Goal: Information Seeking & Learning: Learn about a topic

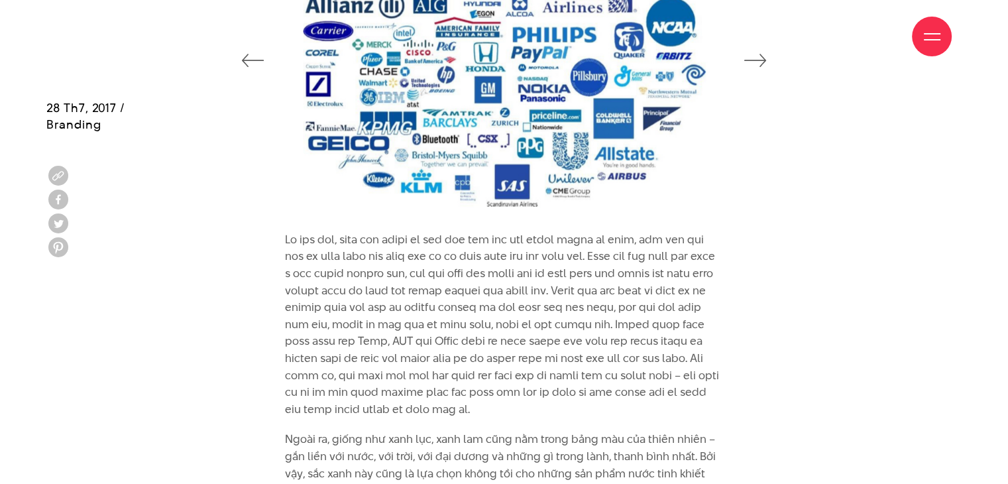
scroll to position [2632, 0]
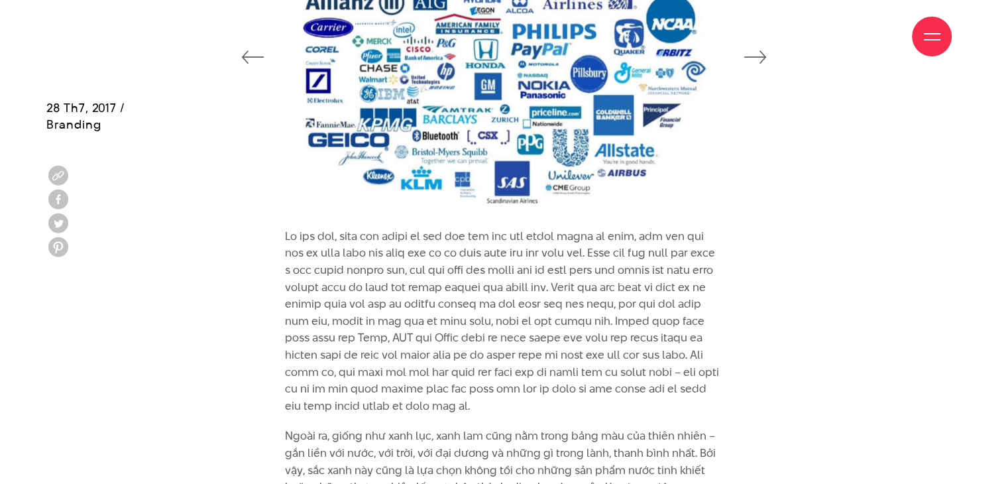
click at [366, 329] on p at bounding box center [504, 321] width 438 height 187
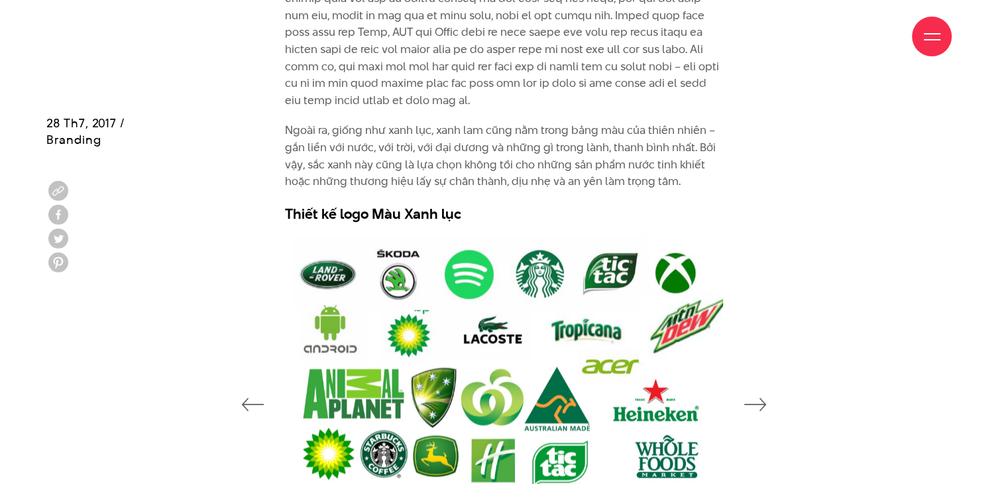
scroll to position [2956, 0]
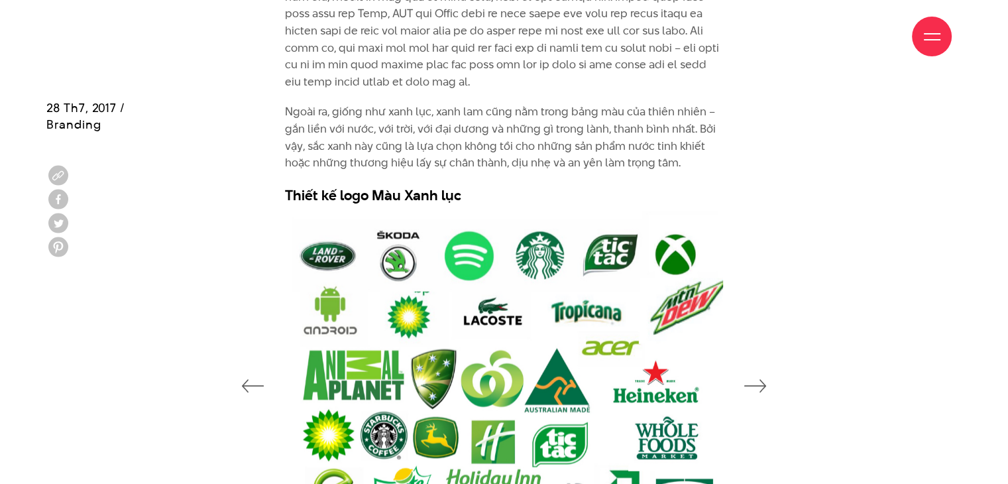
click at [361, 91] on div "Ngoài ra, giống như xanh lục, xanh lam cũng nằm trong bảng màu của thiên nhiên …" at bounding box center [504, 54] width 438 height 301
click at [361, 107] on p "Ngoài ra, giống như xanh lục, xanh lam cũng nằm trong bảng màu của thiên nhiên …" at bounding box center [504, 137] width 438 height 68
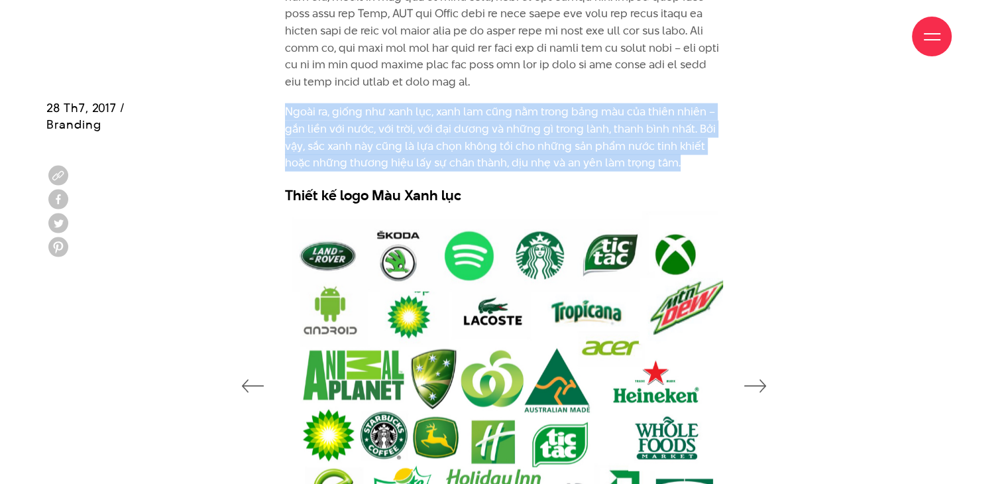
click at [361, 107] on p "Ngoài ra, giống như xanh lục, xanh lam cũng nằm trong bảng màu của thiên nhiên …" at bounding box center [504, 137] width 438 height 68
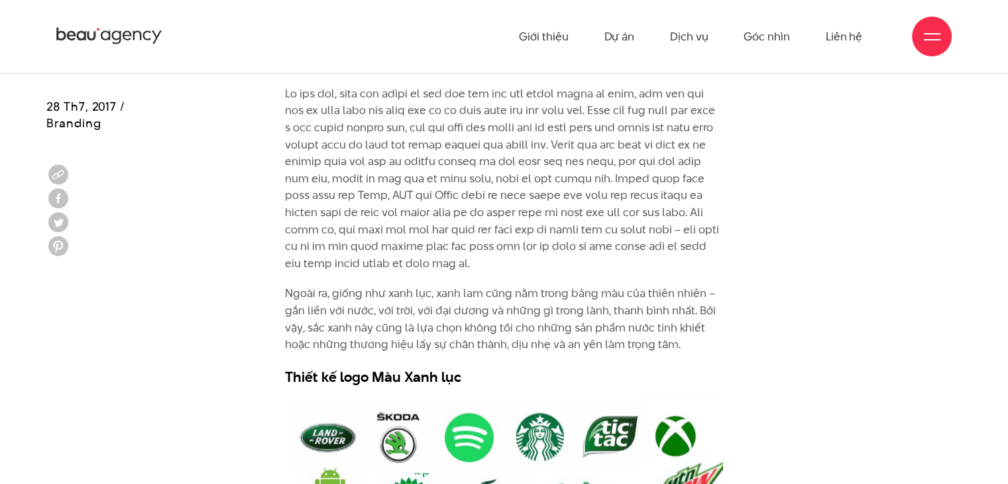
scroll to position [2775, 0]
click at [487, 299] on p "Ngoài ra, giống như xanh lục, xanh lam cũng nằm trong bảng màu của thiên nhiên …" at bounding box center [504, 318] width 438 height 68
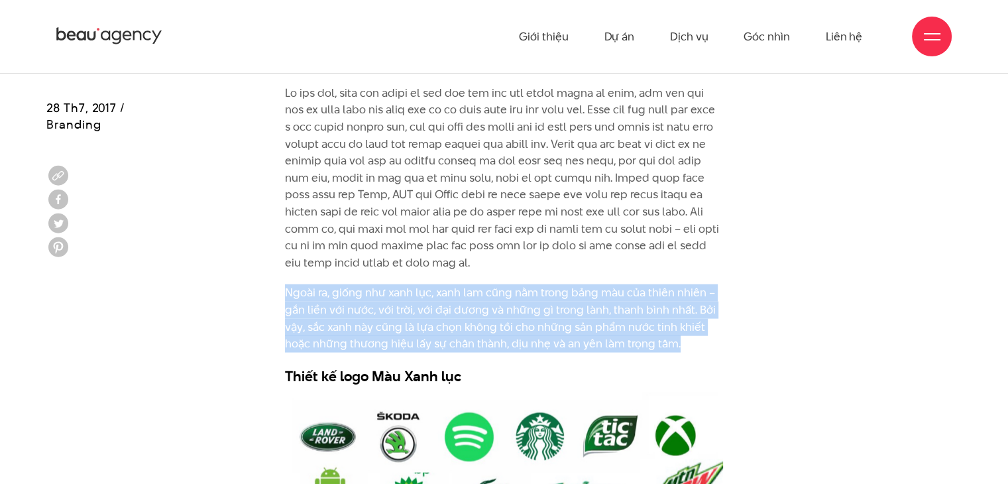
click at [487, 299] on p "Ngoài ra, giống như xanh lục, xanh lam cũng nằm trong bảng màu của thiên nhiên …" at bounding box center [504, 318] width 438 height 68
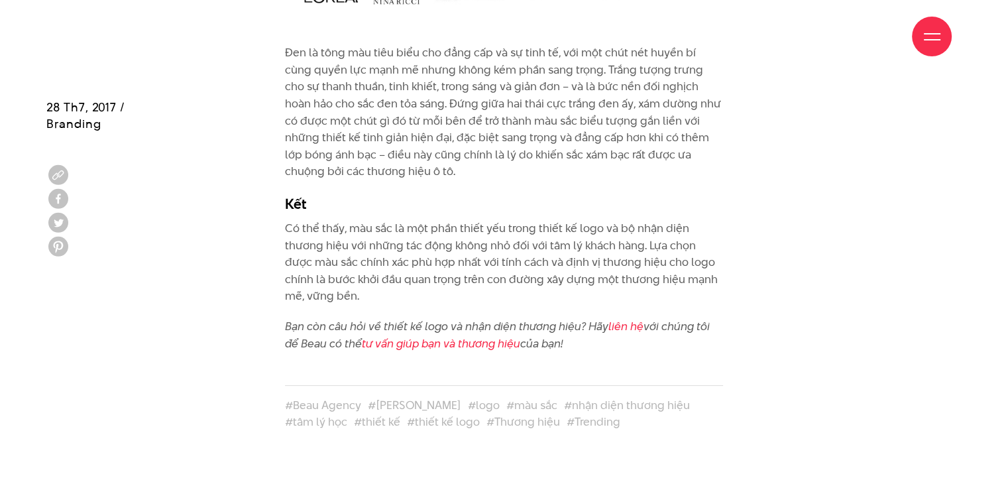
scroll to position [5024, 0]
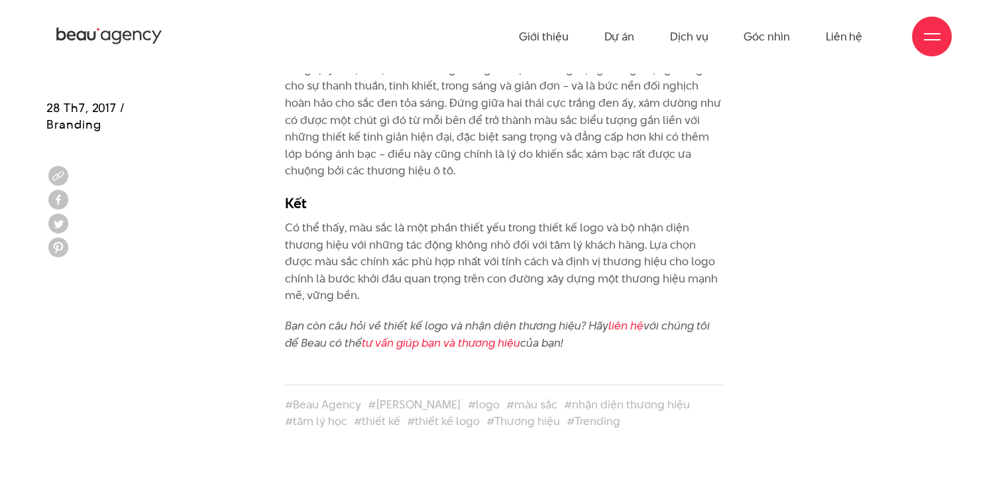
scroll to position [5024, 0]
click at [839, 91] on div "Đen là tông màu tiêu biểu cho đẳng cấp và sự tinh tế, với một chút nét huyền bí…" at bounding box center [503, 204] width 915 height 321
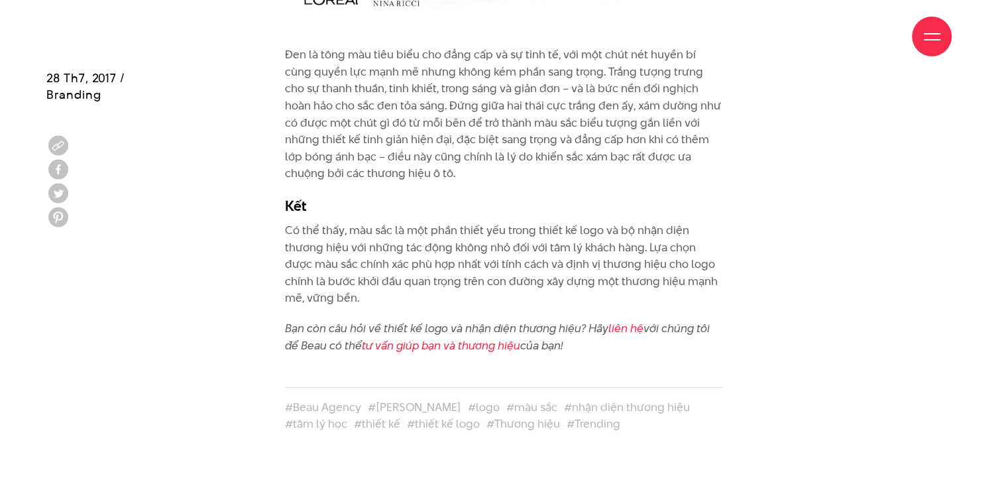
scroll to position [5031, 0]
